Goal: Information Seeking & Learning: Learn about a topic

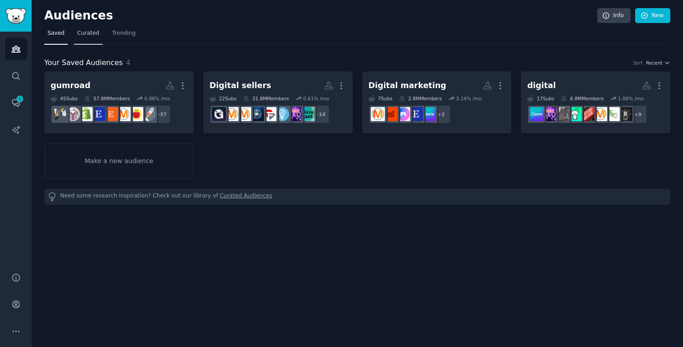
click at [90, 39] on link "Curated" at bounding box center [88, 35] width 28 height 19
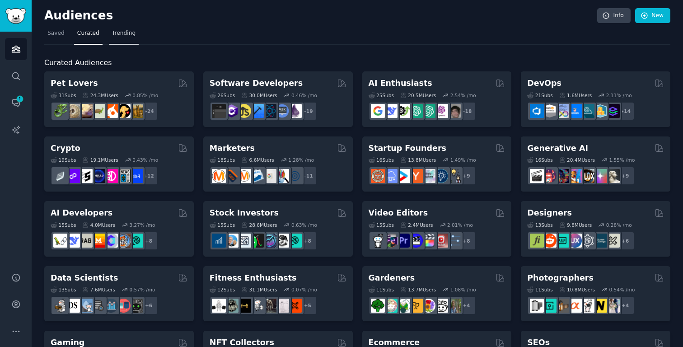
click at [121, 38] on link "Trending" at bounding box center [124, 35] width 30 height 19
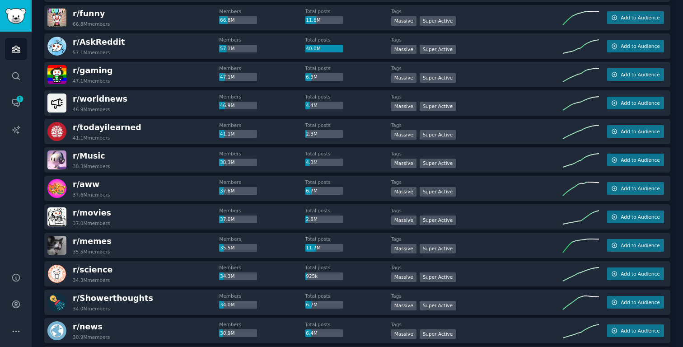
scroll to position [123, 0]
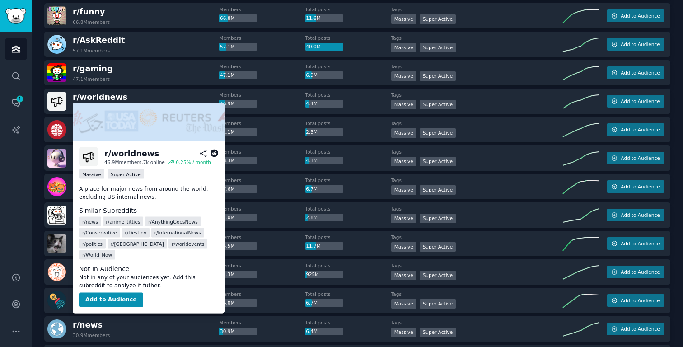
type input "c"
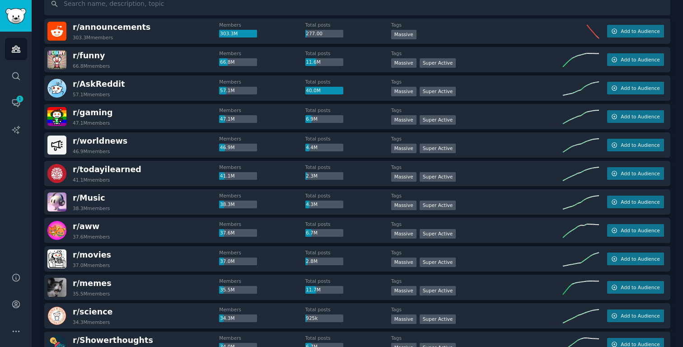
scroll to position [78, 0]
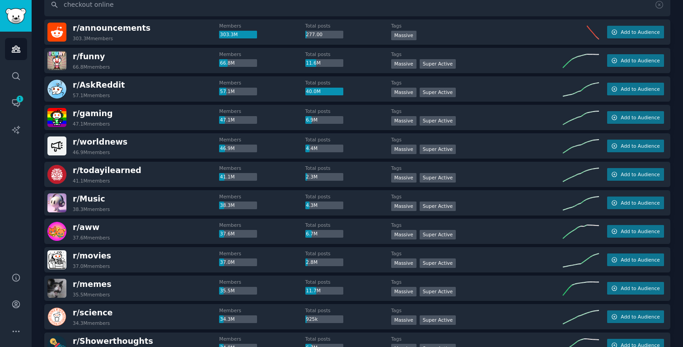
type input "checkout online"
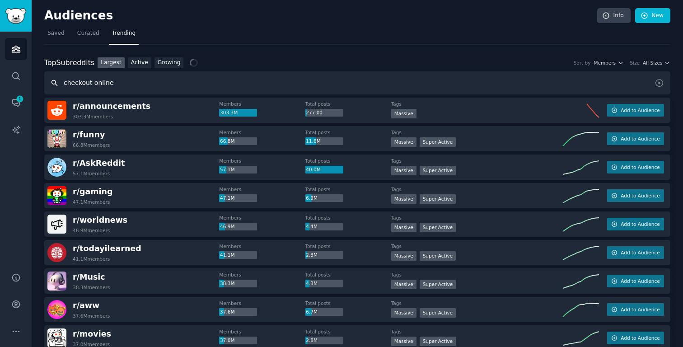
click at [206, 82] on input "checkout online" at bounding box center [357, 82] width 626 height 23
